Goal: Task Accomplishment & Management: Manage account settings

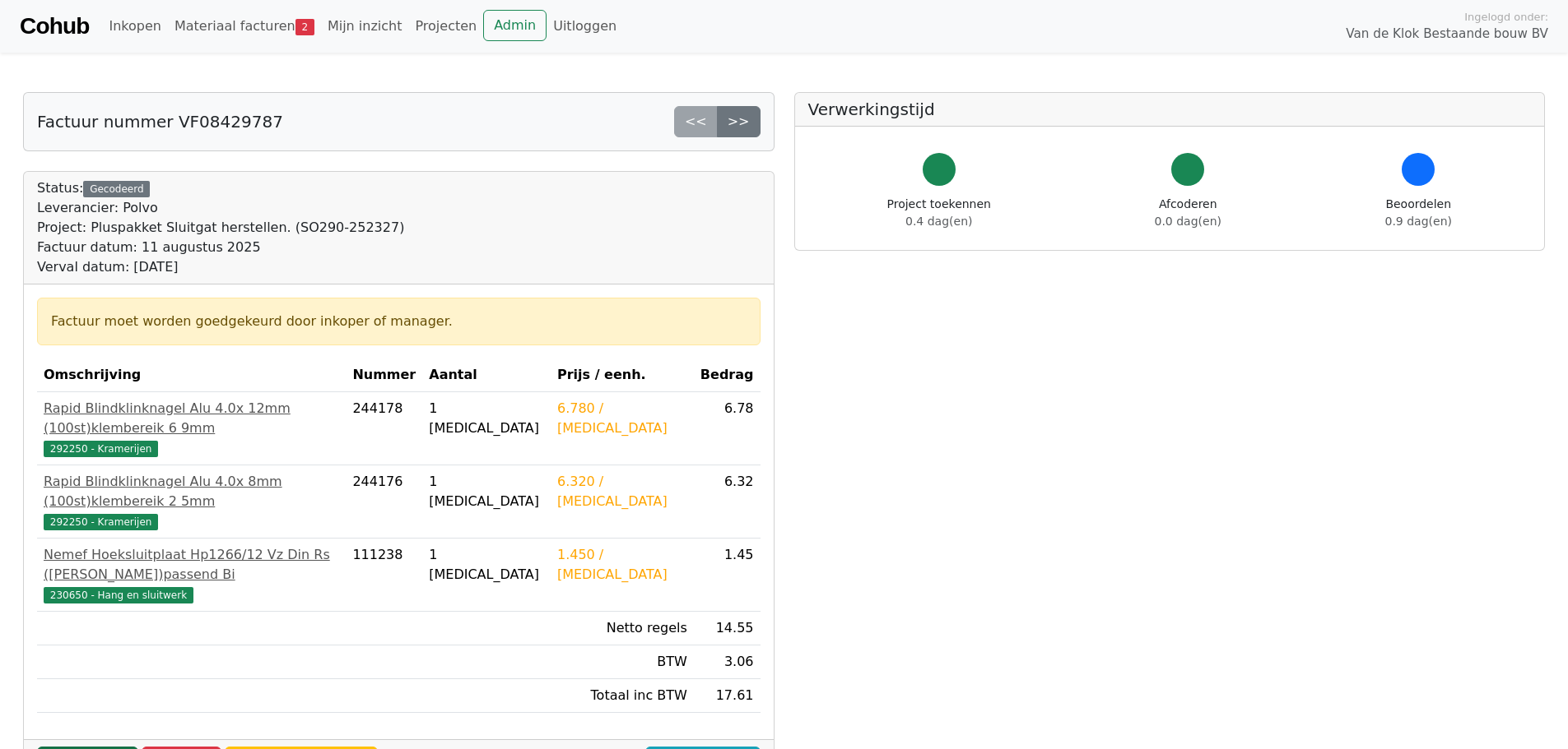
click at [91, 747] on link "Goedkeuren" at bounding box center [88, 762] width 101 height 32
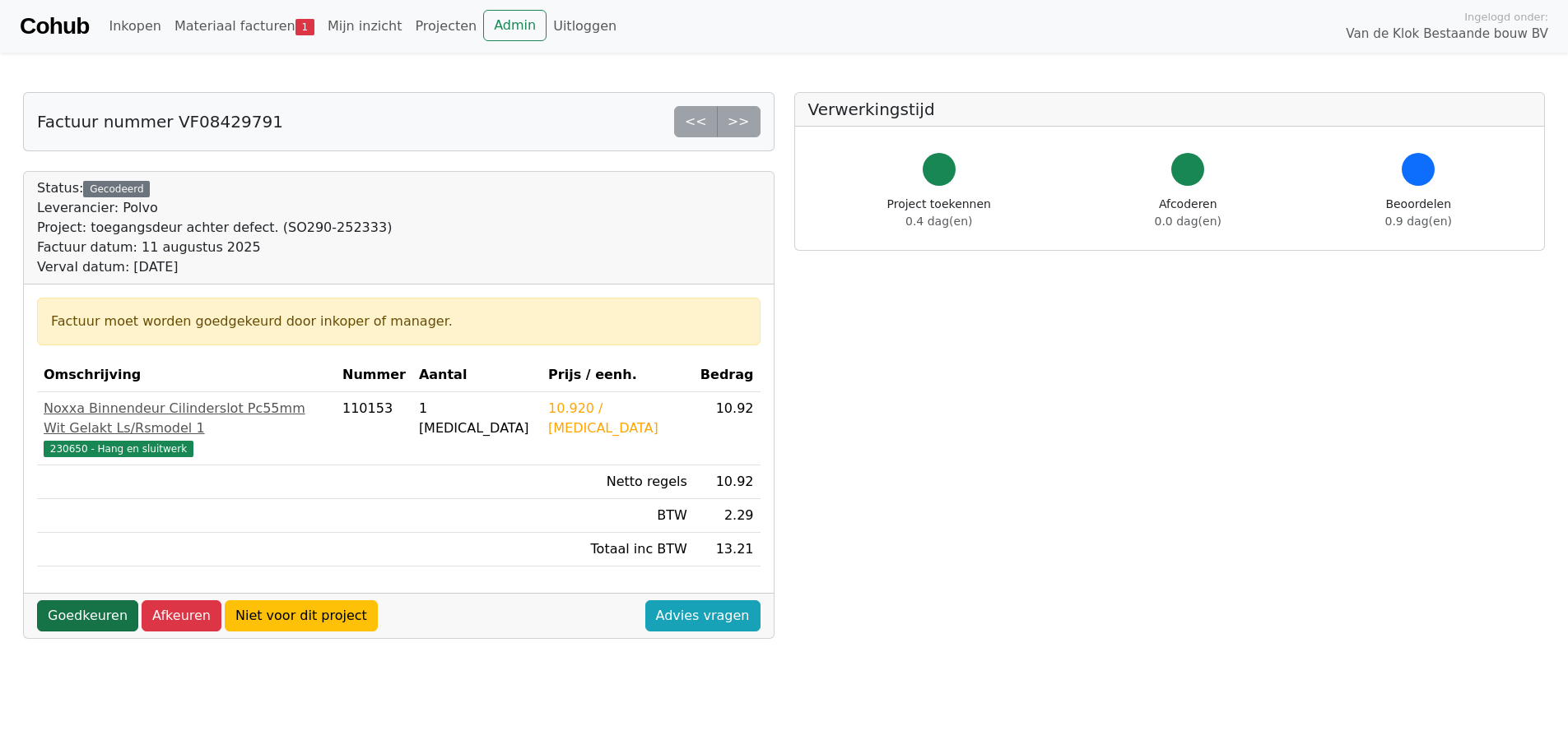
click at [83, 600] on link "Goedkeuren" at bounding box center [88, 616] width 101 height 32
